Goal: Information Seeking & Learning: Learn about a topic

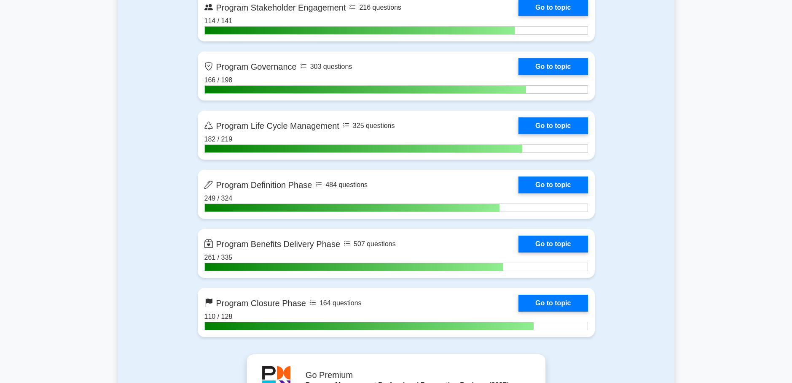
scroll to position [843, 0]
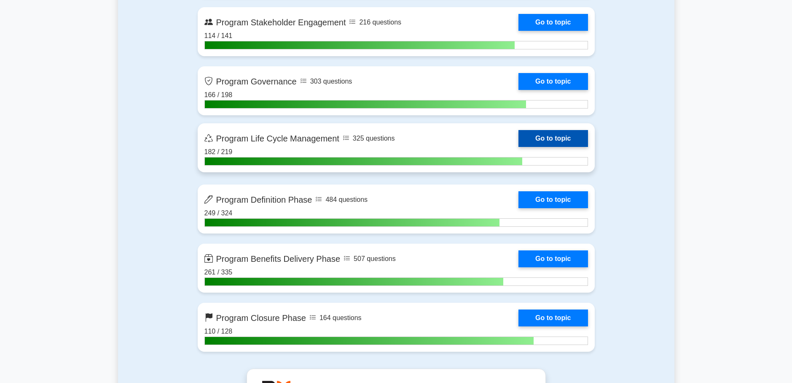
click at [542, 139] on link "Go to topic" at bounding box center [553, 138] width 69 height 17
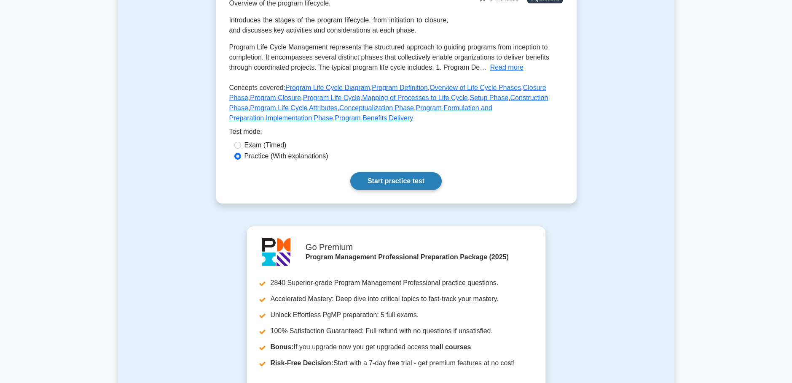
scroll to position [127, 0]
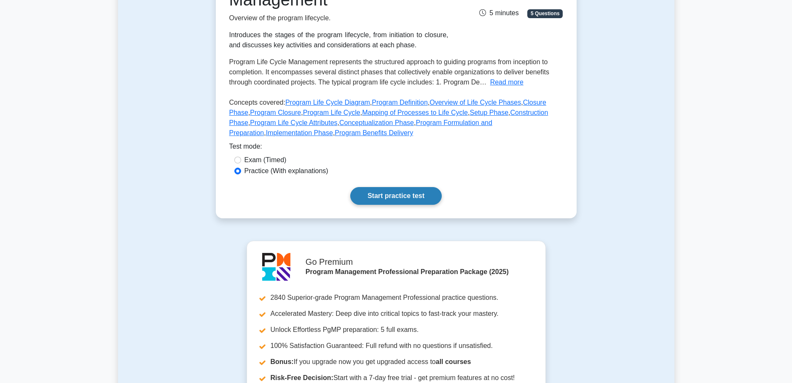
click at [395, 193] on link "Start practice test" at bounding box center [396, 196] width 92 height 18
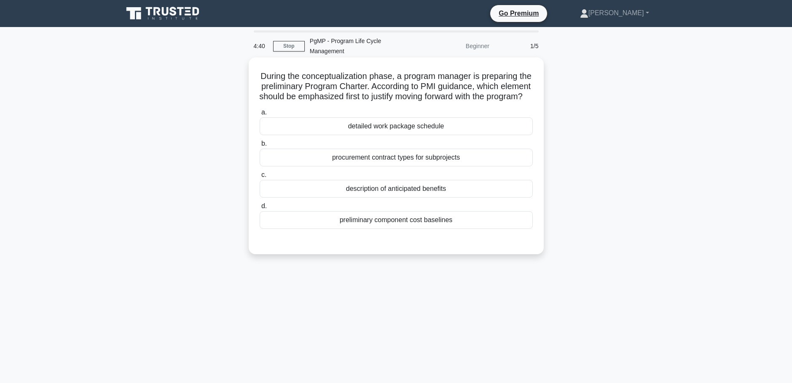
click at [376, 191] on div "description of anticipated benefits" at bounding box center [396, 189] width 273 height 18
click at [260, 178] on input "c. description of anticipated benefits" at bounding box center [260, 174] width 0 height 5
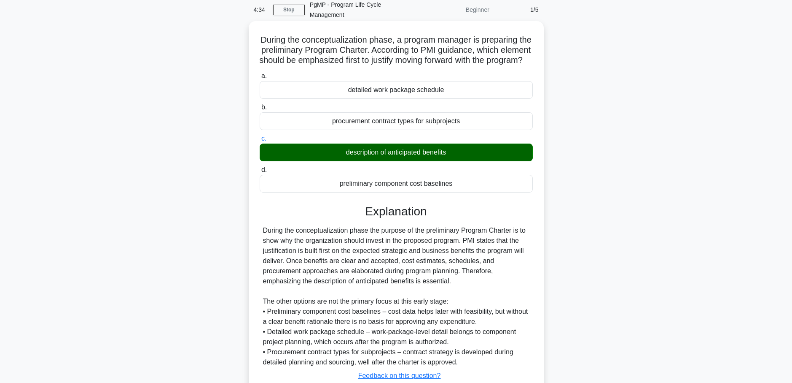
scroll to position [97, 0]
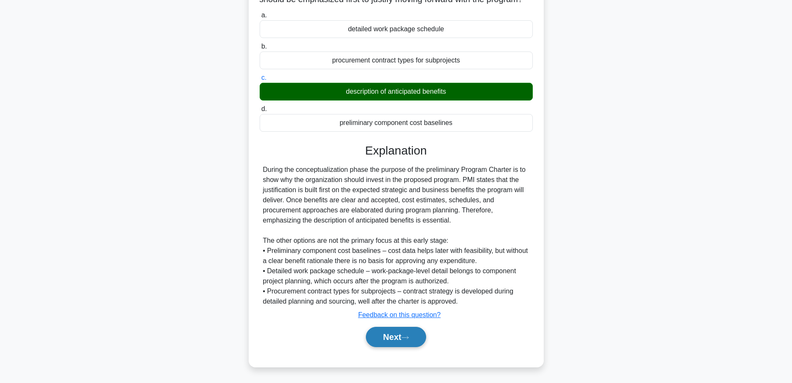
click at [393, 332] on button "Next" at bounding box center [396, 336] width 60 height 20
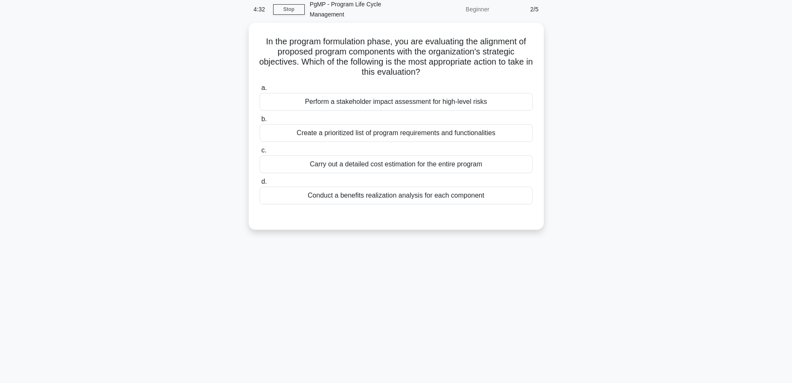
scroll to position [0, 0]
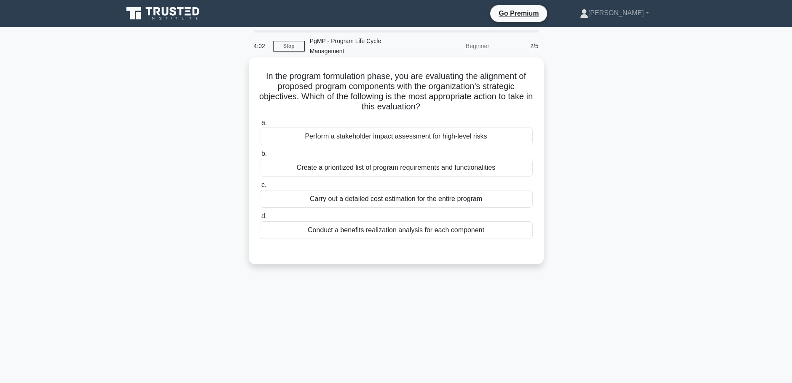
click at [410, 221] on div "Conduct a benefits realization analysis for each component" at bounding box center [396, 230] width 273 height 18
click at [260, 219] on input "d. Conduct a benefits realization analysis for each component" at bounding box center [260, 215] width 0 height 5
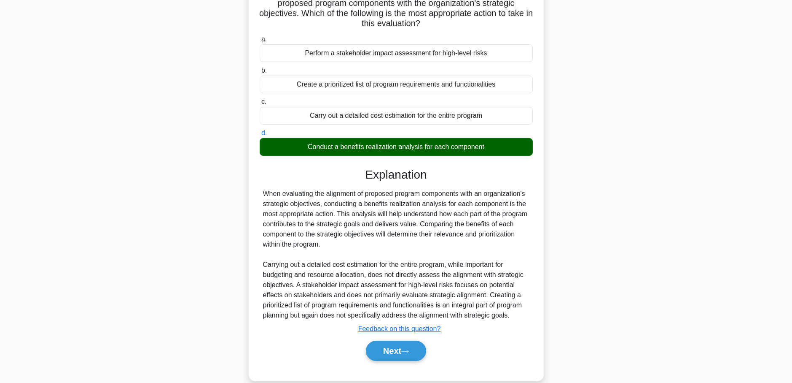
scroll to position [87, 0]
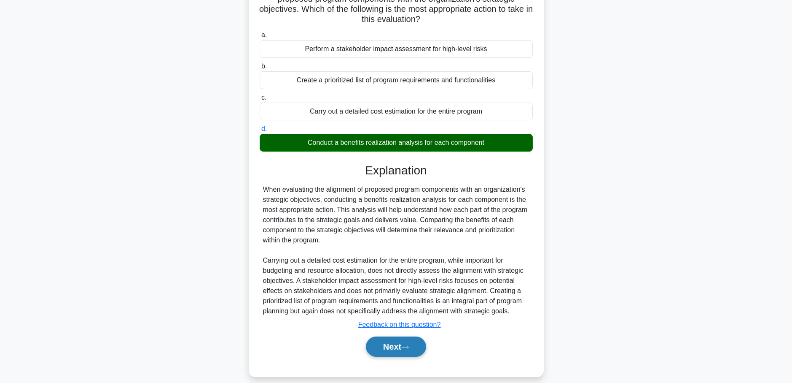
click at [409, 345] on icon at bounding box center [406, 347] width 8 height 5
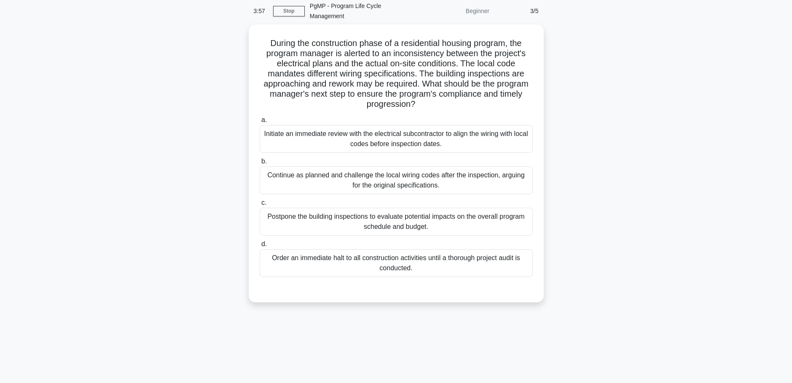
scroll to position [0, 0]
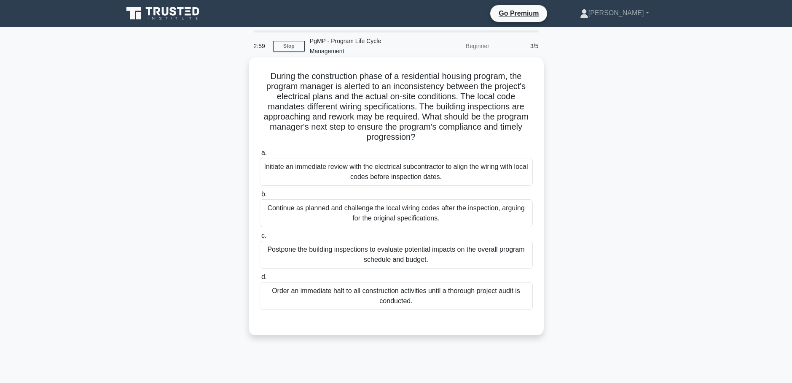
click at [434, 166] on div "Initiate an immediate review with the electrical subcontractor to align the wir…" at bounding box center [396, 172] width 273 height 28
click at [260, 156] on input "a. Initiate an immediate review with the electrical subcontractor to align the …" at bounding box center [260, 152] width 0 height 5
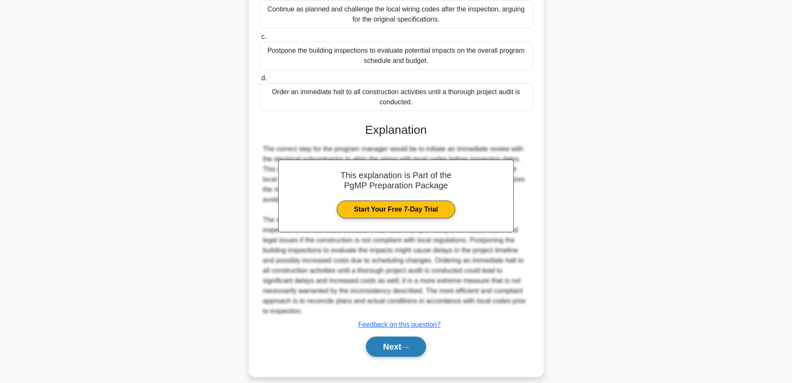
click at [401, 339] on button "Next" at bounding box center [396, 346] width 60 height 20
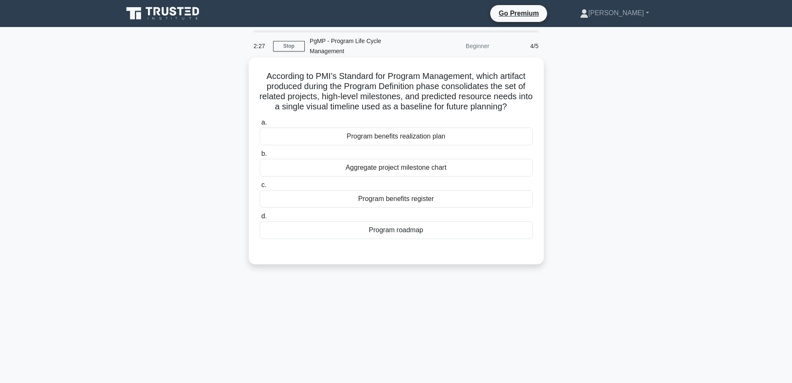
click at [408, 224] on div "Program roadmap" at bounding box center [396, 230] width 273 height 18
click at [260, 219] on input "d. Program roadmap" at bounding box center [260, 215] width 0 height 5
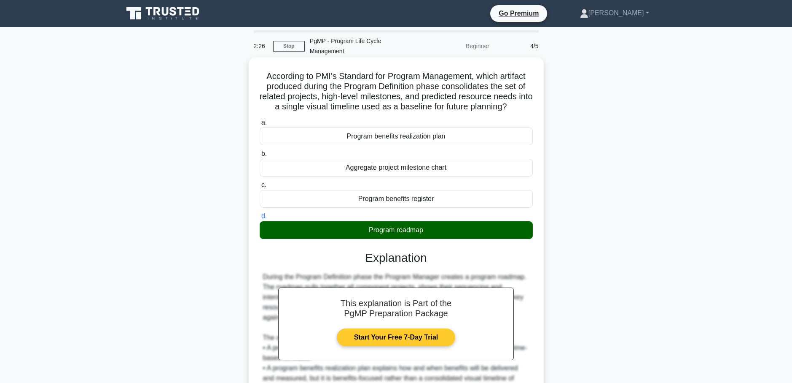
scroll to position [108, 0]
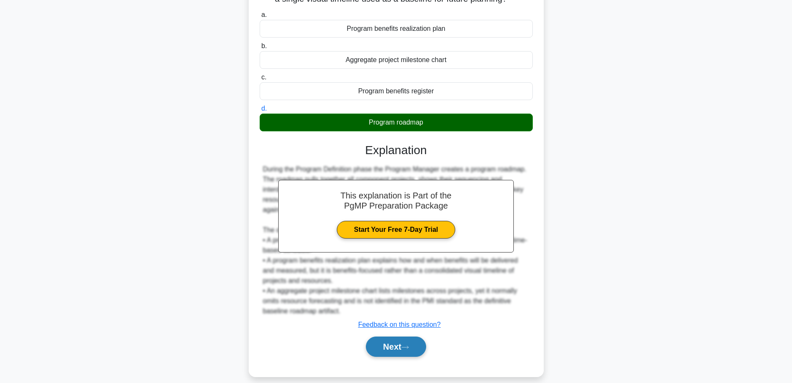
click at [404, 336] on button "Next" at bounding box center [396, 346] width 60 height 20
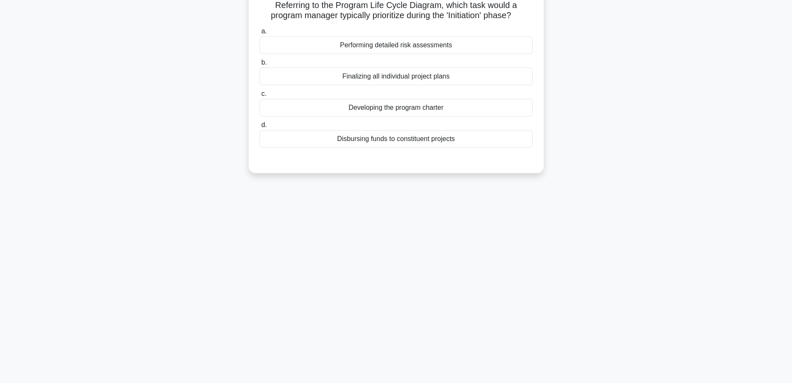
scroll to position [0, 0]
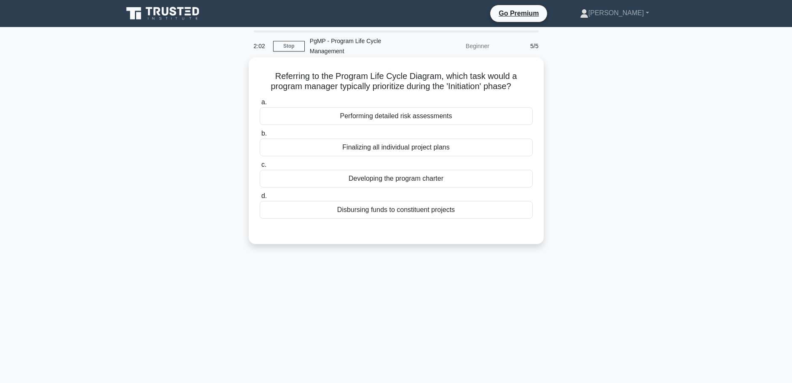
click at [391, 170] on div "Developing the program charter" at bounding box center [396, 179] width 273 height 18
click at [260, 167] on input "c. Developing the program charter" at bounding box center [260, 164] width 0 height 5
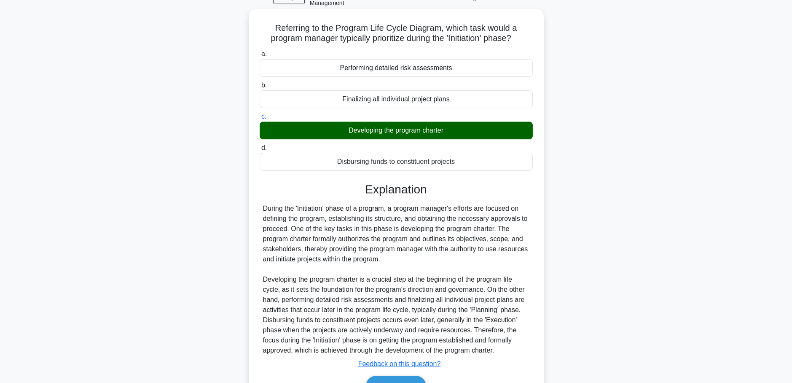
scroll to position [87, 0]
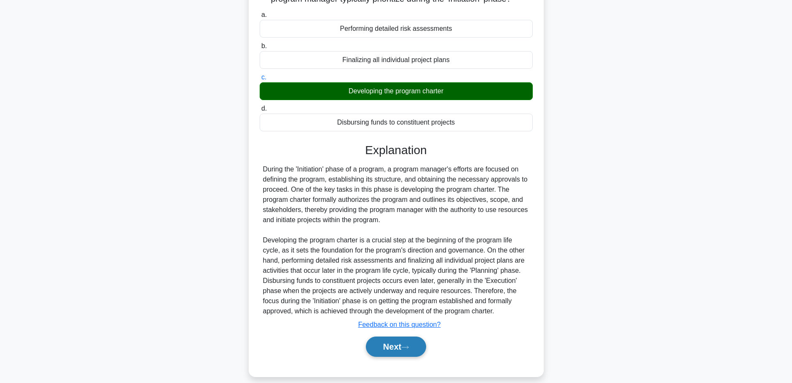
click at [391, 336] on button "Next" at bounding box center [396, 346] width 60 height 20
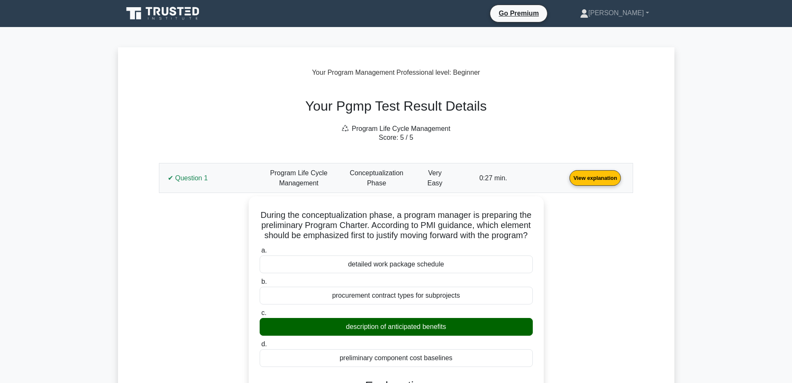
click at [596, 176] on link "View explanation" at bounding box center [595, 177] width 58 height 7
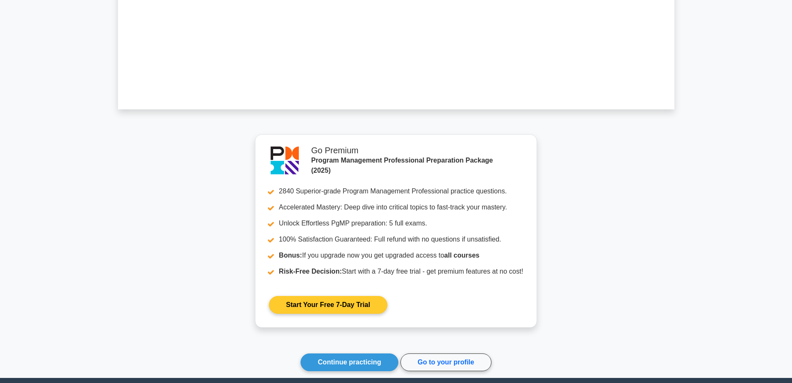
scroll to position [448, 0]
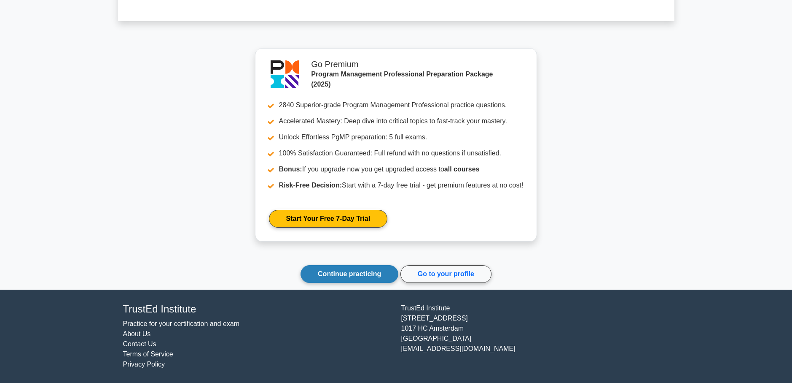
click at [361, 274] on link "Continue practicing" at bounding box center [350, 274] width 98 height 18
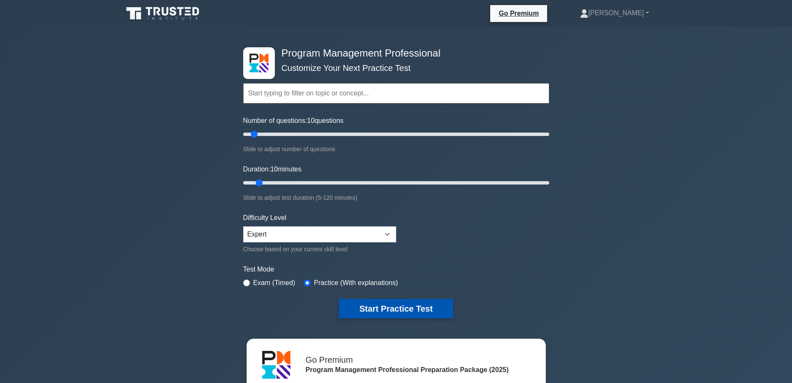
click at [390, 303] on button "Start Practice Test" at bounding box center [396, 308] width 114 height 19
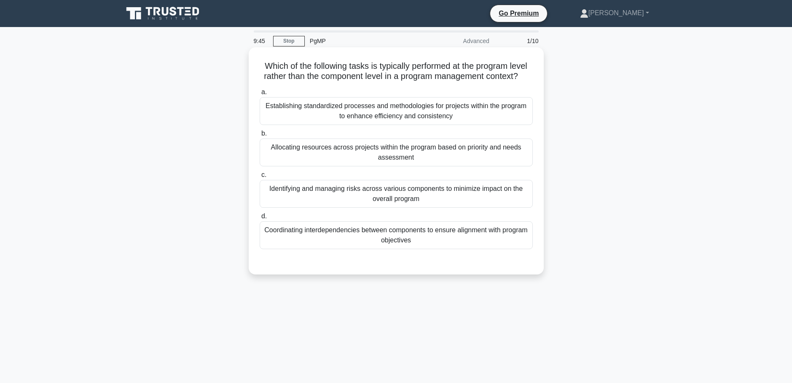
click at [367, 114] on div "Establishing standardized processes and methodologies for projects within the p…" at bounding box center [396, 111] width 273 height 28
click at [260, 95] on input "a. Establishing standardized processes and methodologies for projects within th…" at bounding box center [260, 91] width 0 height 5
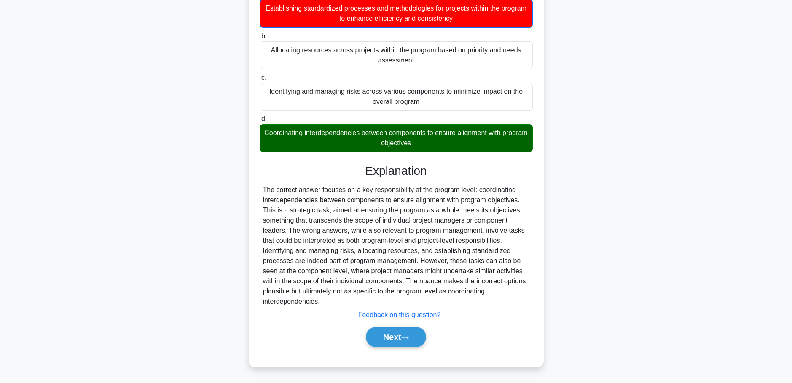
scroll to position [108, 0]
click at [405, 337] on icon at bounding box center [406, 337] width 8 height 5
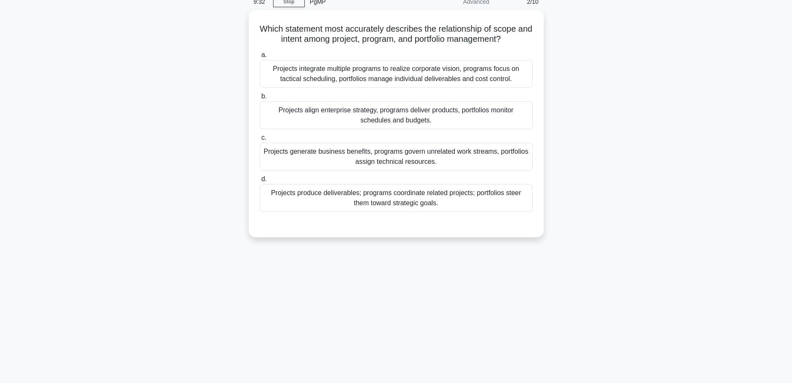
scroll to position [0, 0]
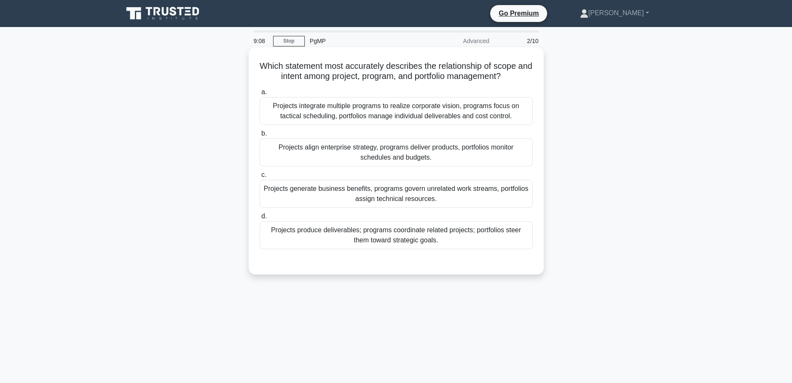
click at [434, 242] on div "Projects produce deliverables; programs coordinate related projects; portfolios…" at bounding box center [396, 235] width 273 height 28
click at [260, 219] on input "d. Projects produce deliverables; programs coordinate related projects; portfol…" at bounding box center [260, 215] width 0 height 5
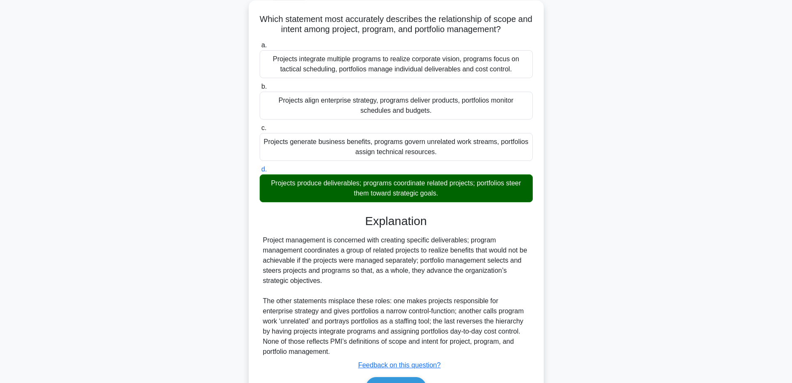
scroll to position [97, 0]
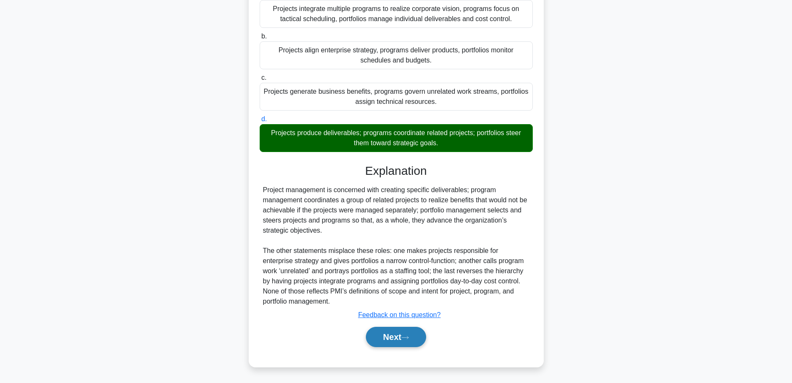
click at [400, 337] on button "Next" at bounding box center [396, 336] width 60 height 20
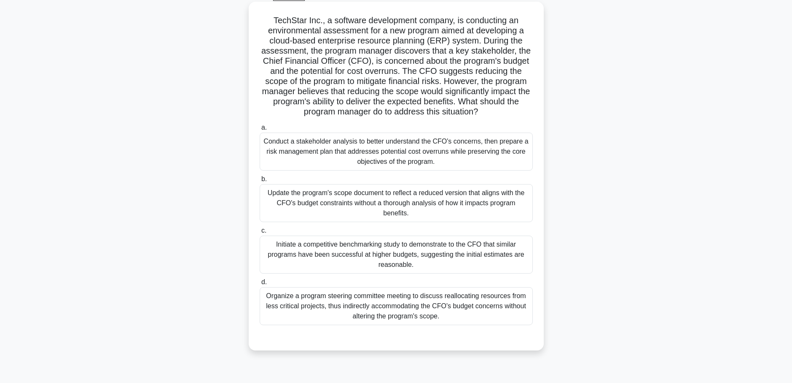
scroll to position [31, 0]
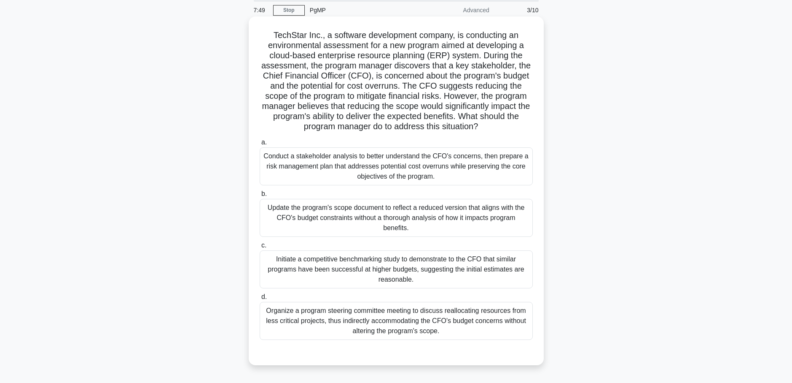
click at [396, 170] on div "Conduct a stakeholder analysis to better understand the CFO's concerns, then pr…" at bounding box center [396, 166] width 273 height 38
click at [260, 145] on input "a. Conduct a stakeholder analysis to better understand the CFO's concerns, then…" at bounding box center [260, 142] width 0 height 5
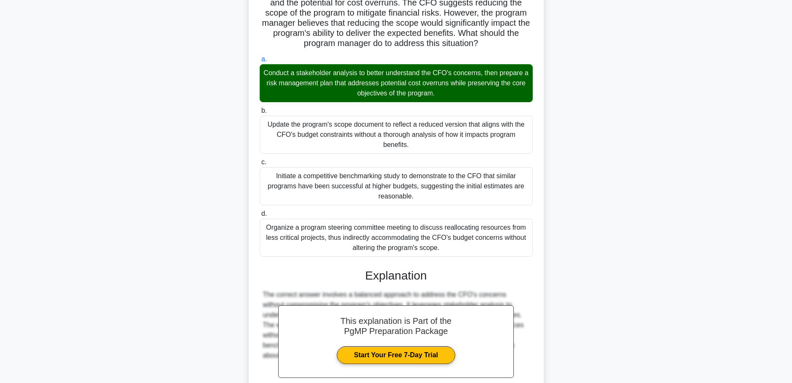
scroll to position [199, 0]
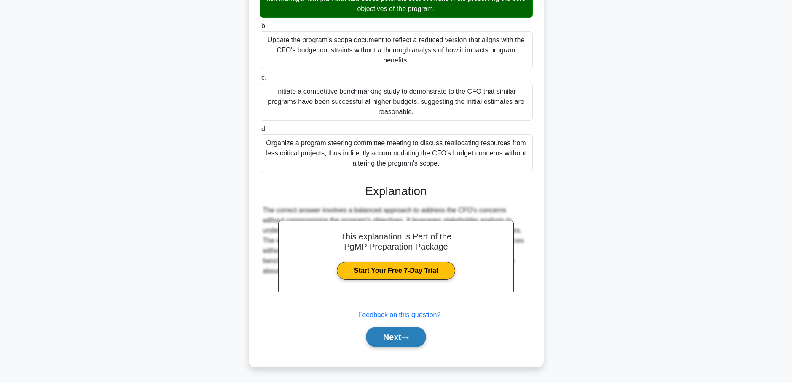
click at [402, 342] on button "Next" at bounding box center [396, 336] width 60 height 20
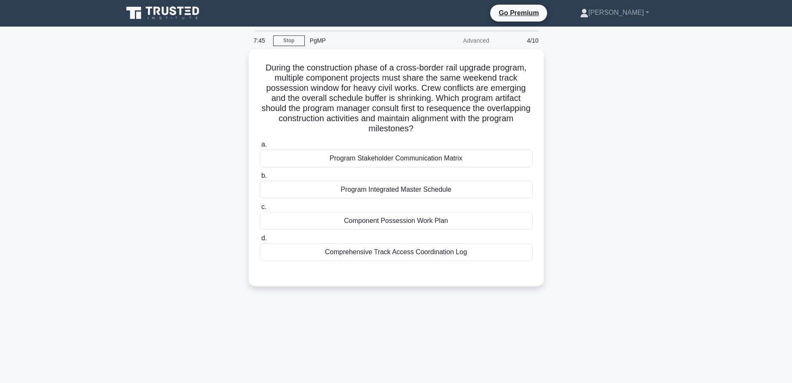
scroll to position [0, 0]
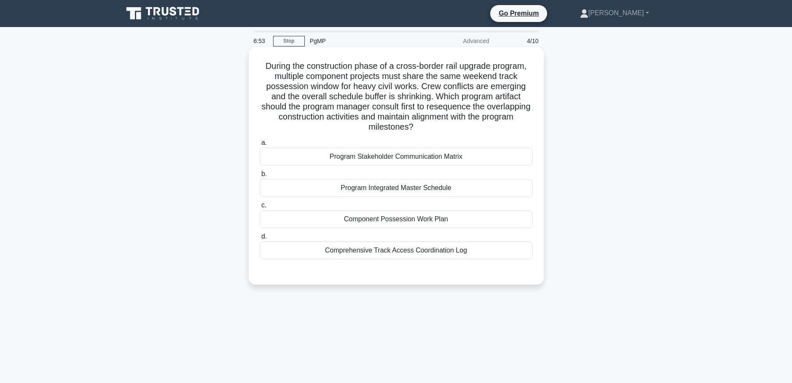
click at [382, 191] on div "Program Integrated Master Schedule" at bounding box center [396, 188] width 273 height 18
click at [260, 177] on input "b. Program Integrated Master Schedule" at bounding box center [260, 173] width 0 height 5
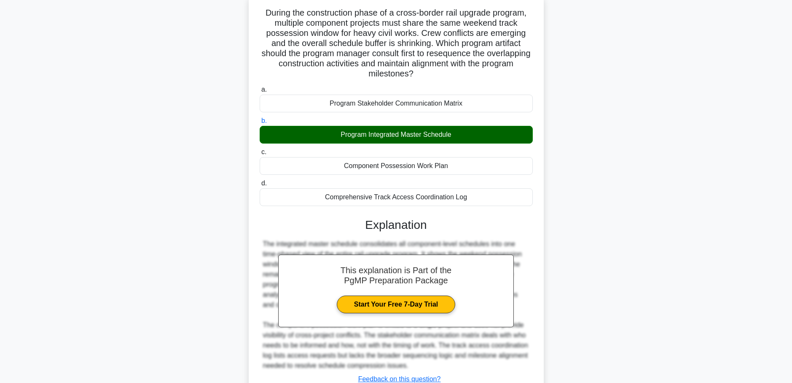
scroll to position [118, 0]
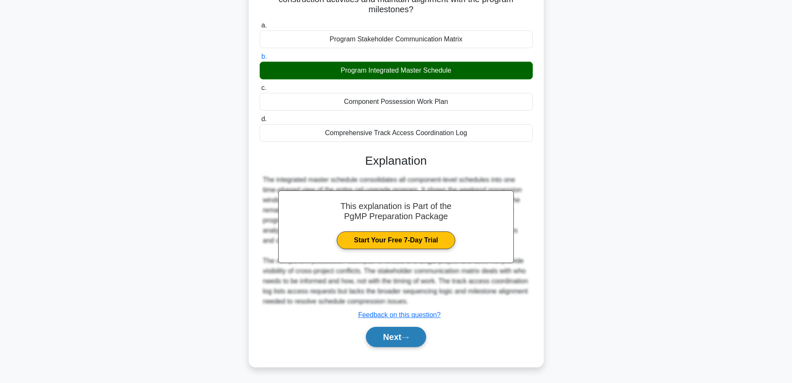
click at [400, 334] on button "Next" at bounding box center [396, 336] width 60 height 20
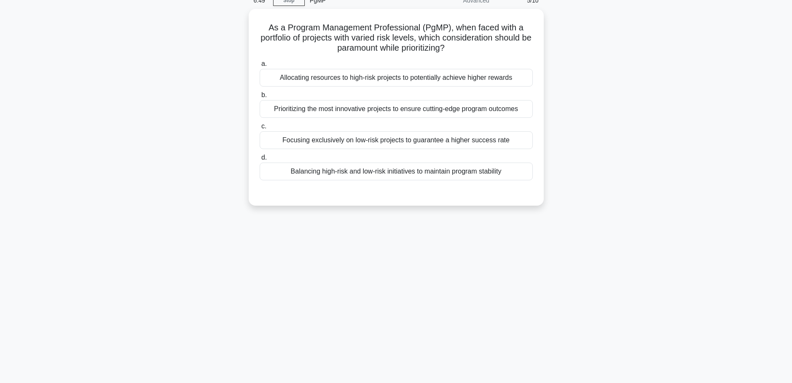
scroll to position [0, 0]
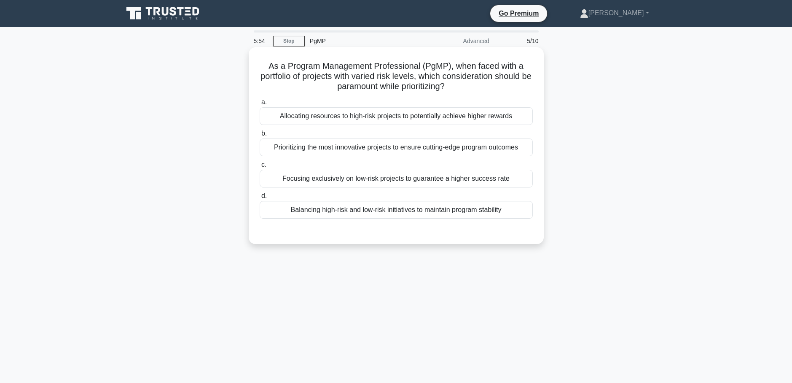
click at [391, 209] on div "Balancing high-risk and low-risk initiatives to maintain program stability" at bounding box center [396, 210] width 273 height 18
click at [260, 199] on input "d. Balancing high-risk and low-risk initiatives to maintain program stability" at bounding box center [260, 195] width 0 height 5
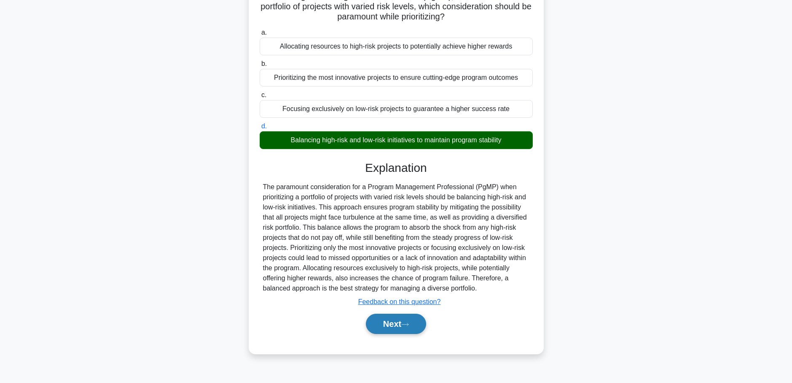
scroll to position [73, 0]
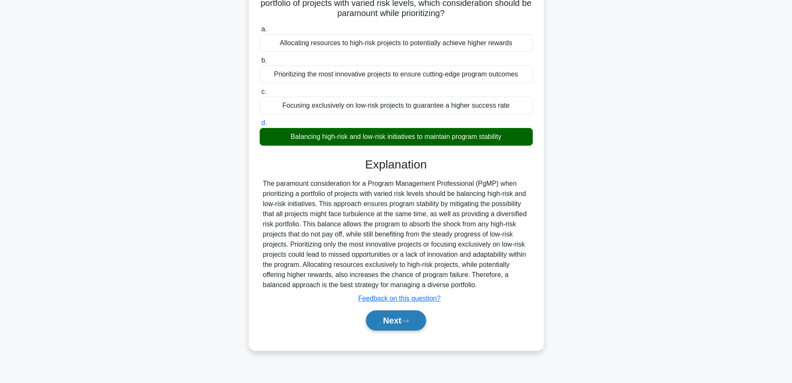
click at [401, 323] on button "Next" at bounding box center [396, 320] width 60 height 20
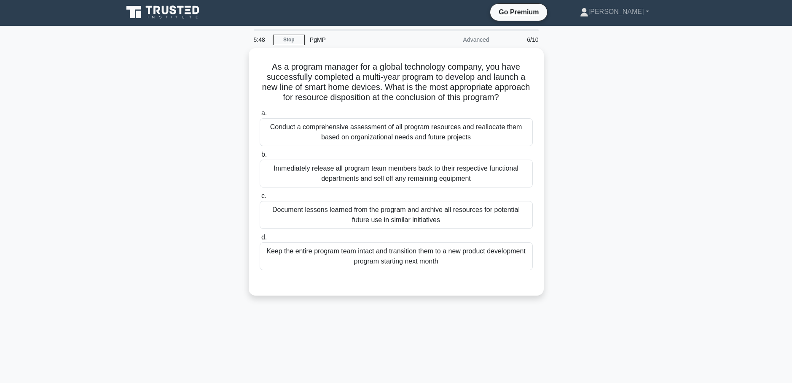
scroll to position [0, 0]
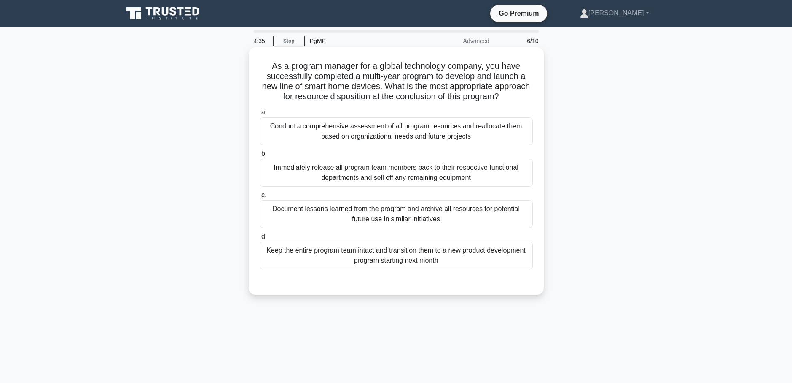
click at [401, 217] on div "Document lessons learned from the program and archive all resources for potenti…" at bounding box center [396, 214] width 273 height 28
click at [260, 198] on input "c. Document lessons learned from the program and archive all resources for pote…" at bounding box center [260, 194] width 0 height 5
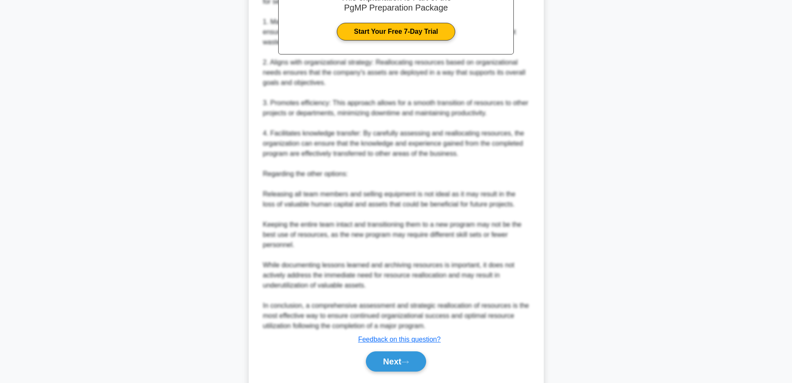
scroll to position [337, 0]
click at [405, 361] on icon at bounding box center [406, 360] width 8 height 5
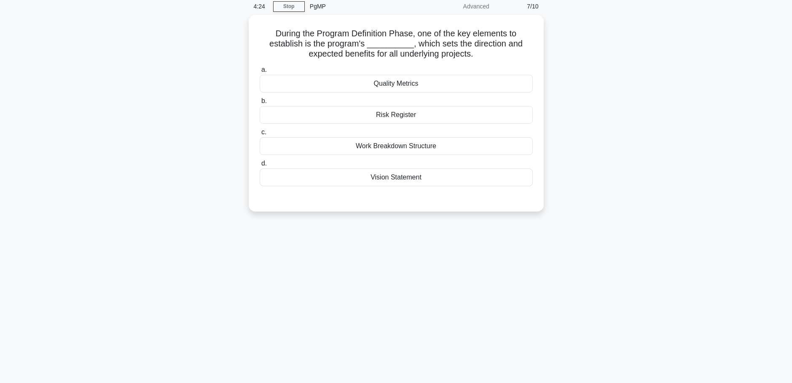
scroll to position [0, 0]
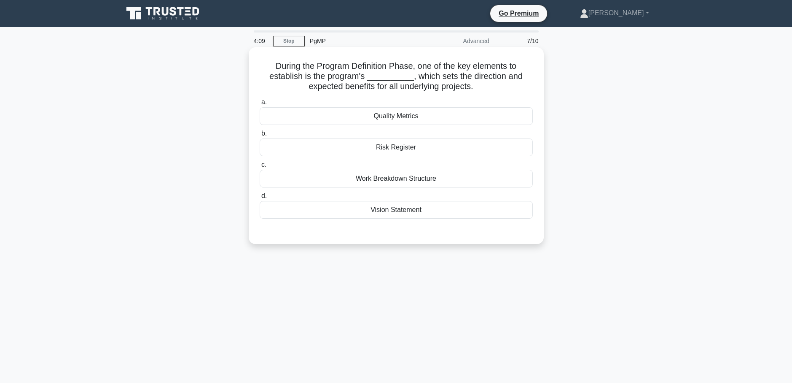
click at [401, 210] on div "Vision Statement" at bounding box center [396, 210] width 273 height 18
click at [260, 199] on input "d. Vision Statement" at bounding box center [260, 195] width 0 height 5
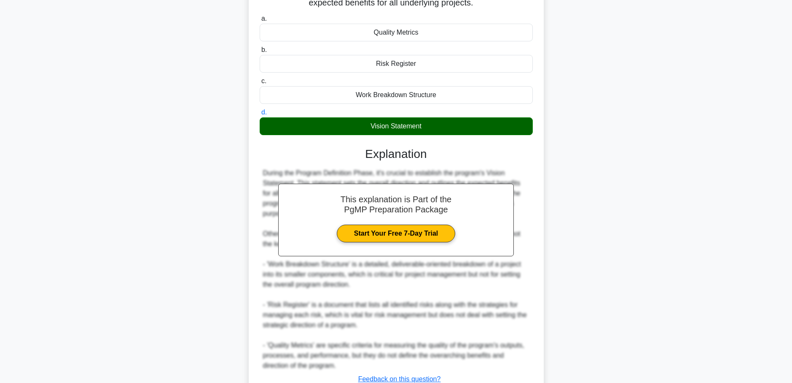
scroll to position [148, 0]
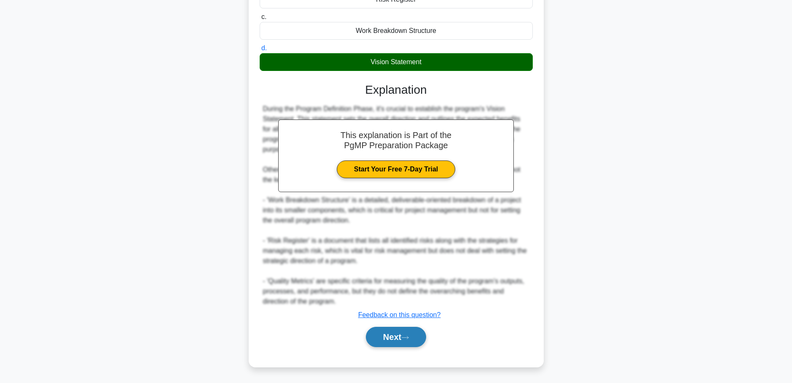
click at [404, 336] on button "Next" at bounding box center [396, 336] width 60 height 20
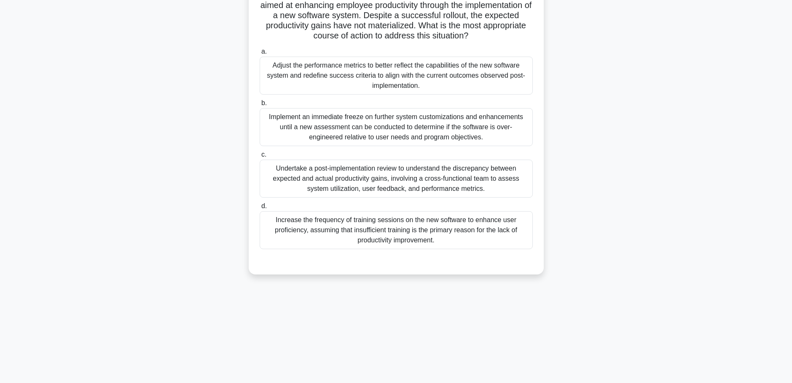
scroll to position [0, 0]
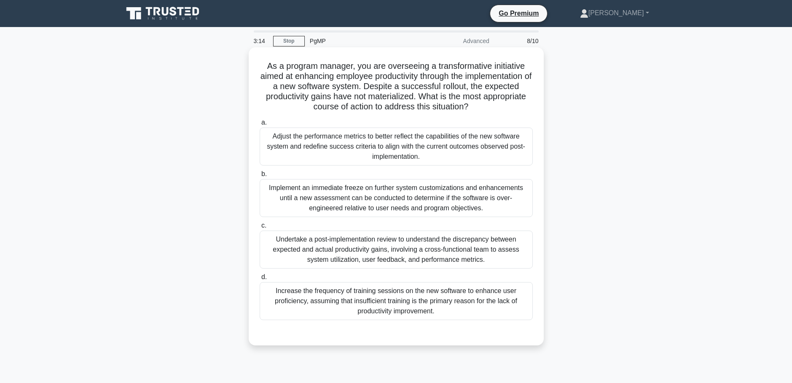
click at [437, 255] on div "Undertake a post-implementation review to understand the discrepancy between ex…" at bounding box center [396, 249] width 273 height 38
click at [260, 228] on input "c. Undertake a post-implementation review to understand the discrepancy between…" at bounding box center [260, 225] width 0 height 5
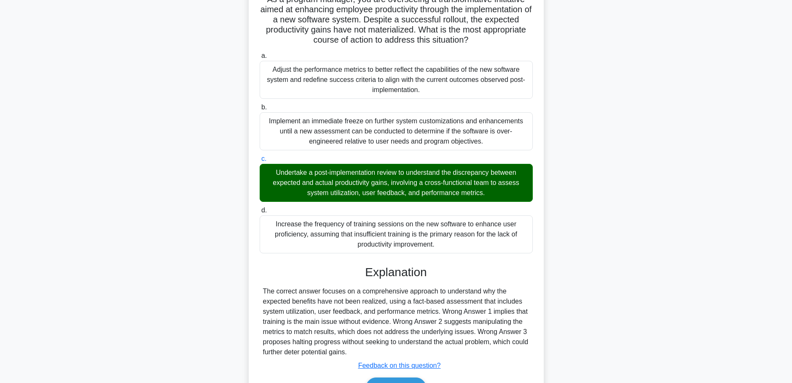
scroll to position [118, 0]
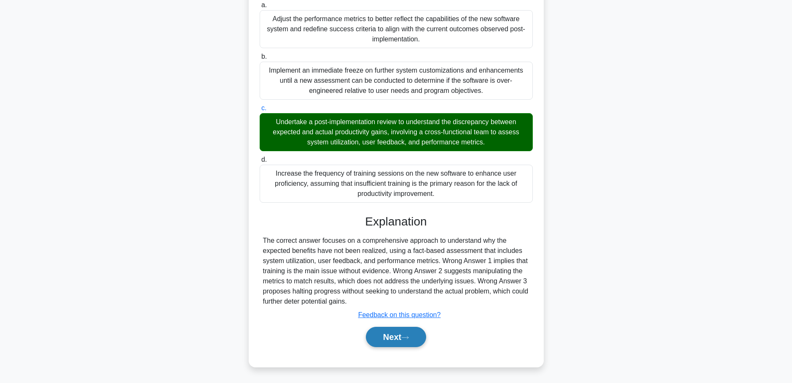
click at [399, 341] on button "Next" at bounding box center [396, 336] width 60 height 20
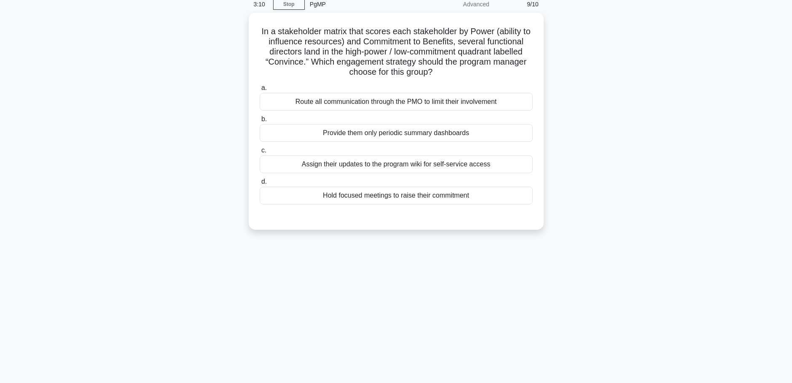
scroll to position [0, 0]
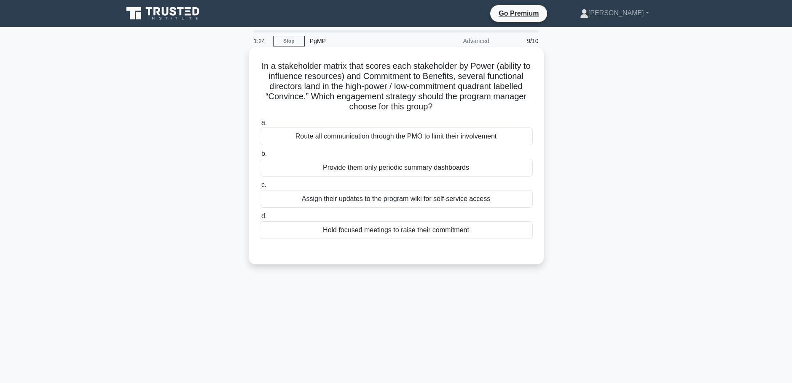
click at [379, 232] on div "Hold focused meetings to raise their commitment" at bounding box center [396, 230] width 273 height 18
click at [260, 219] on input "d. Hold focused meetings to raise their commitment" at bounding box center [260, 215] width 0 height 5
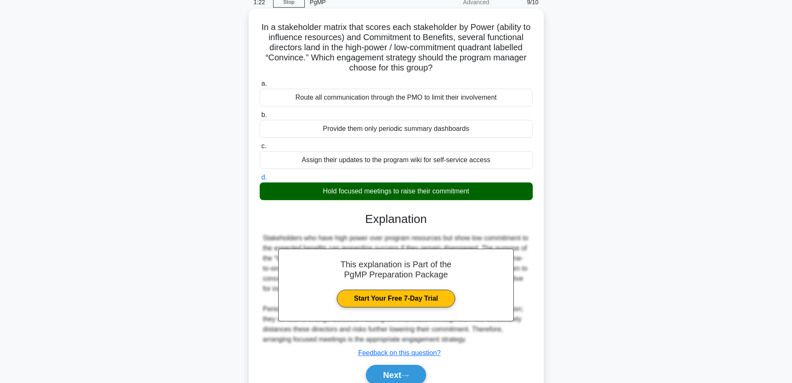
scroll to position [77, 0]
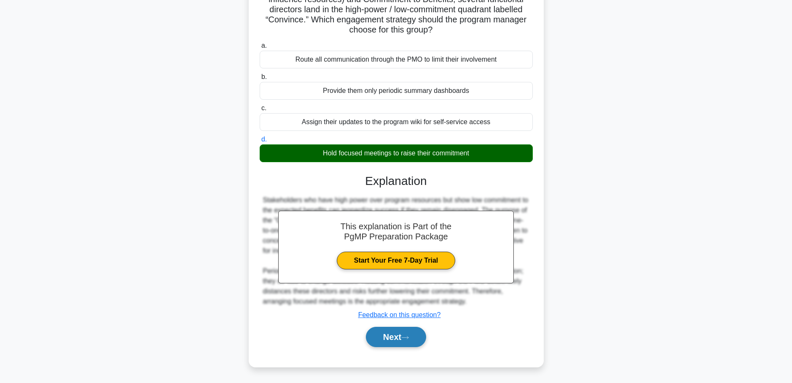
click at [409, 334] on button "Next" at bounding box center [396, 336] width 60 height 20
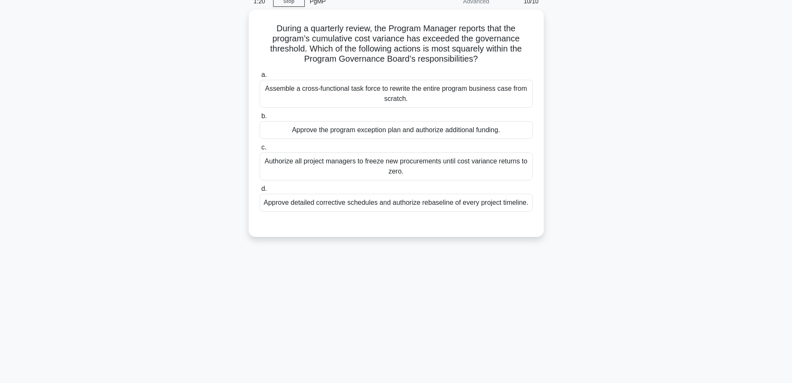
scroll to position [0, 0]
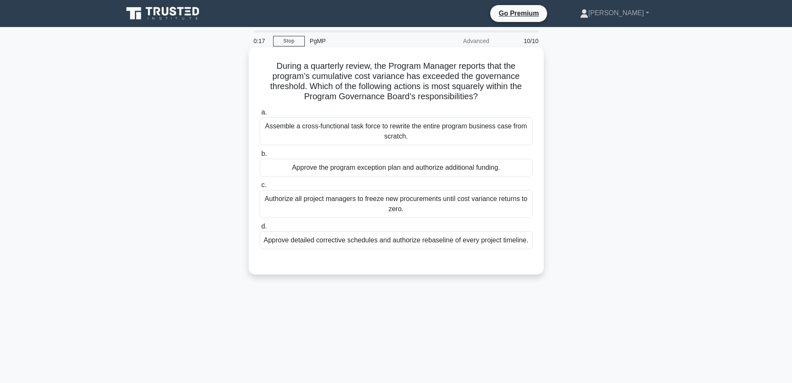
click at [358, 172] on div "Approve the program exception plan and authorize additional funding." at bounding box center [396, 168] width 273 height 18
click at [260, 156] on input "b. Approve the program exception plan and authorize additional funding." at bounding box center [260, 153] width 0 height 5
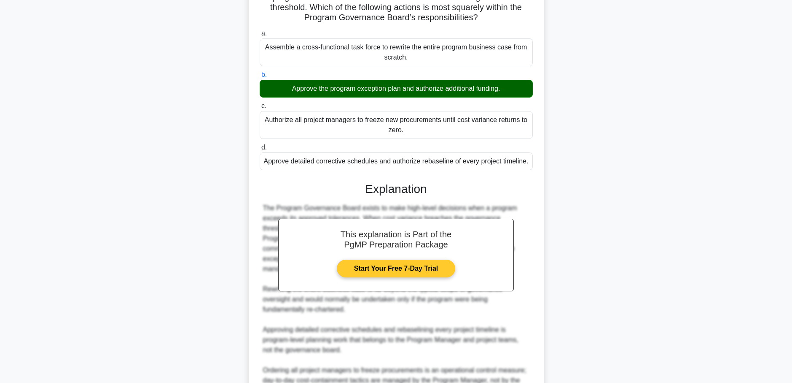
scroll to position [158, 0]
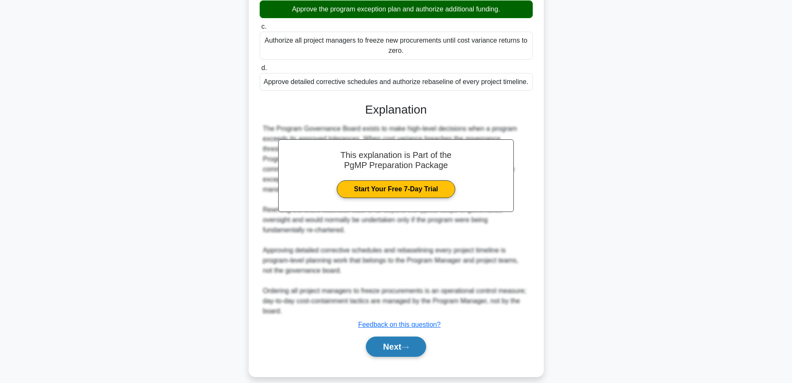
click at [406, 345] on icon at bounding box center [406, 347] width 8 height 5
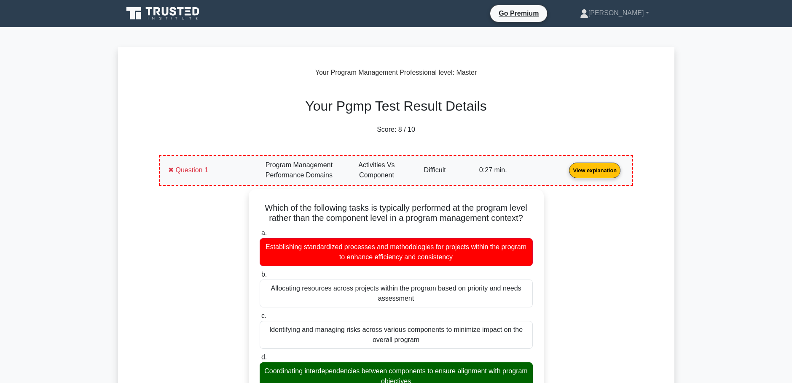
click at [599, 169] on link "View explanation" at bounding box center [595, 169] width 58 height 7
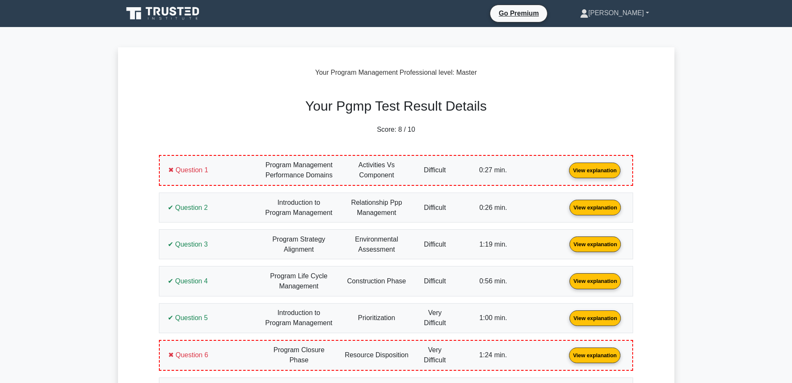
click at [623, 11] on link "[PERSON_NAME]" at bounding box center [615, 13] width 110 height 17
click at [616, 31] on link "Profile" at bounding box center [594, 32] width 67 height 13
